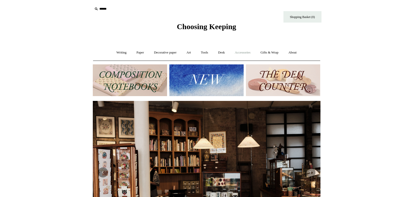
click at [243, 53] on link "Accessories +" at bounding box center [242, 52] width 25 height 13
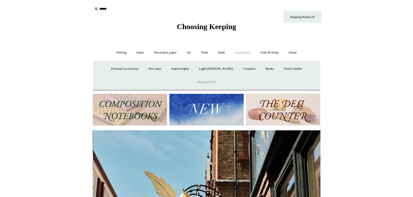
scroll to position [0, 227]
click at [279, 70] on link "Food Candles" at bounding box center [292, 68] width 27 height 13
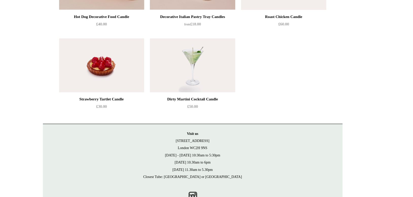
scroll to position [160, 0]
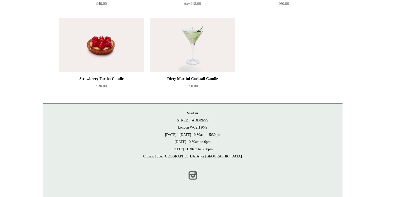
click at [207, 176] on link "Instagram" at bounding box center [206, 178] width 11 height 11
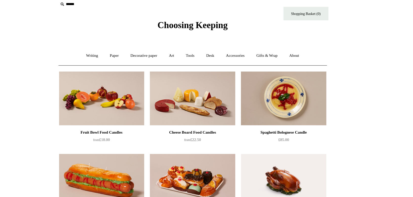
scroll to position [0, 0]
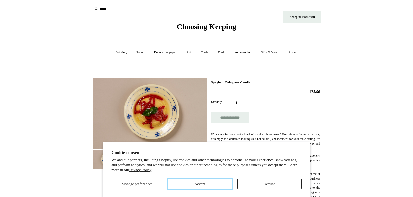
click at [213, 183] on button "Accept" at bounding box center [199, 184] width 64 height 10
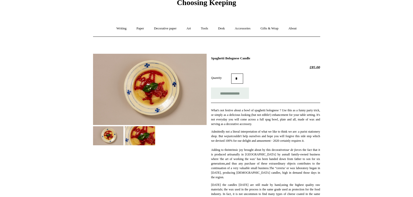
scroll to position [31, 0]
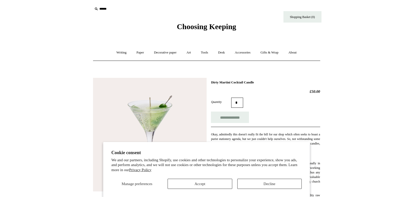
click at [265, 189] on section "Cookie consent We and our partners, including Shopify, use cookies and other te…" at bounding box center [206, 169] width 206 height 55
drag, startPoint x: 265, startPoint y: 189, endPoint x: 262, endPoint y: 189, distance: 2.8
click at [265, 189] on section "Cookie consent We and our partners, including Shopify, use cookies and other te…" at bounding box center [206, 169] width 206 height 55
click at [219, 184] on button "Accept" at bounding box center [199, 184] width 64 height 10
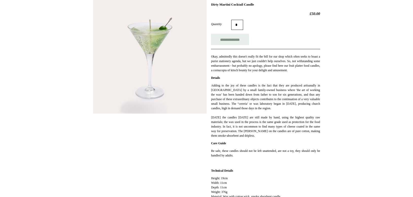
scroll to position [82, 0]
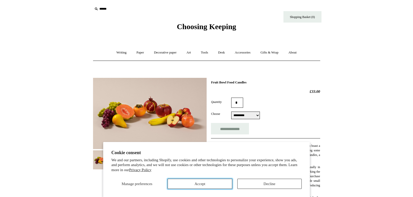
click at [216, 180] on button "Accept" at bounding box center [199, 184] width 64 height 10
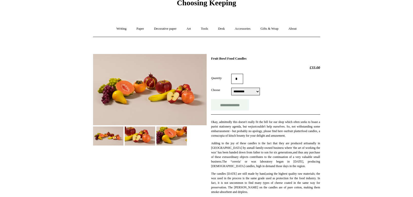
scroll to position [21, 0]
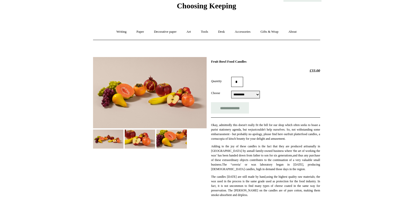
click at [245, 95] on select "**********" at bounding box center [245, 95] width 29 height 8
